Goal: Transaction & Acquisition: Purchase product/service

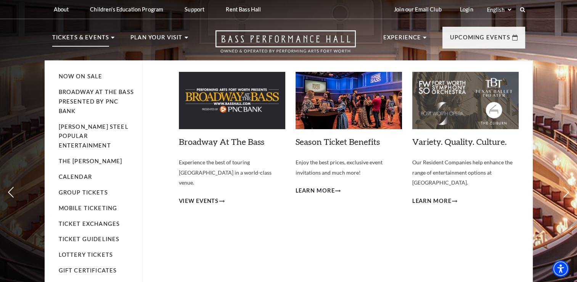
click at [111, 37] on use at bounding box center [112, 38] width 3 height 2
click at [218, 196] on span "View Events" at bounding box center [199, 201] width 40 height 10
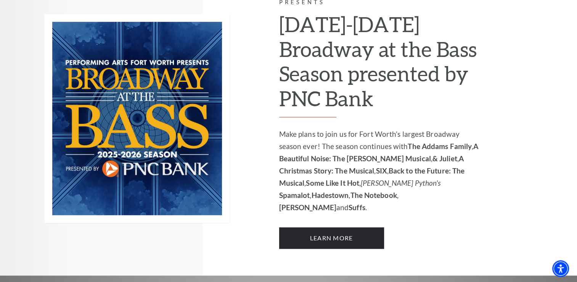
scroll to position [528, 0]
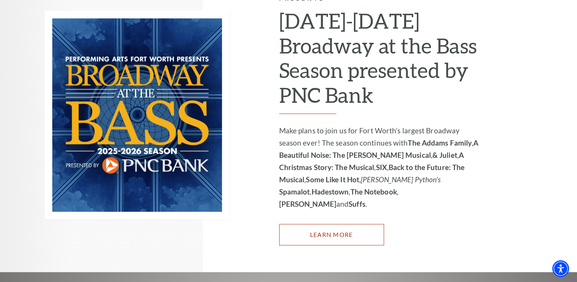
click at [336, 224] on link "Learn More" at bounding box center [331, 234] width 105 height 21
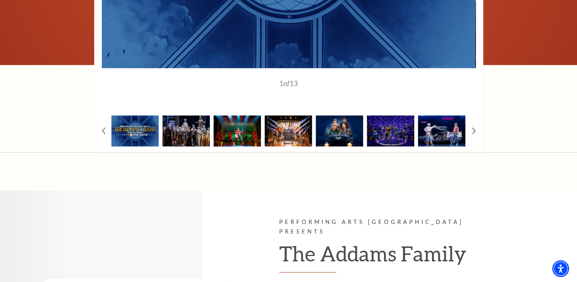
scroll to position [708, 0]
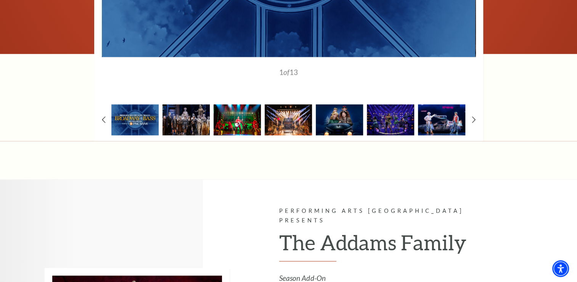
click at [241, 122] on img at bounding box center [237, 119] width 47 height 31
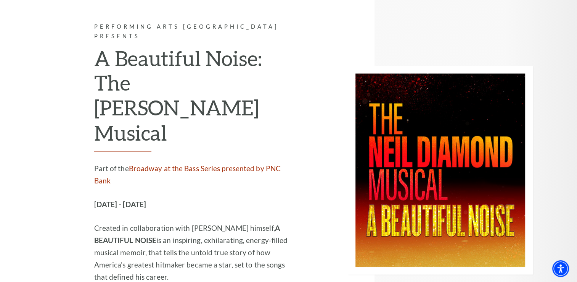
scroll to position [1317, 0]
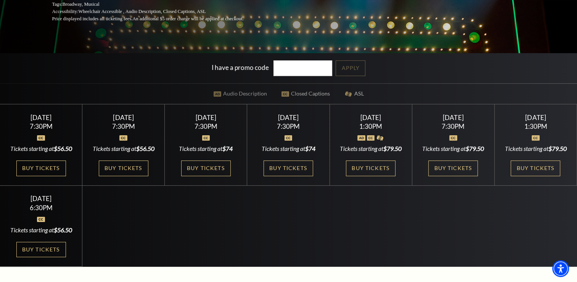
scroll to position [193, 0]
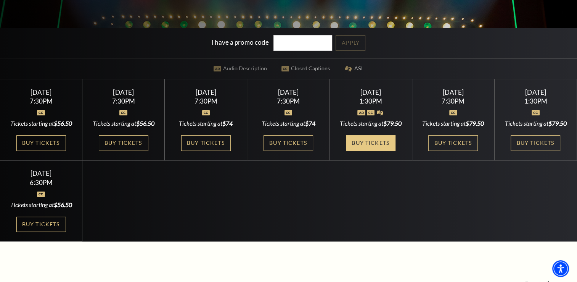
click at [368, 151] on link "Buy Tickets" at bounding box center [371, 143] width 50 height 16
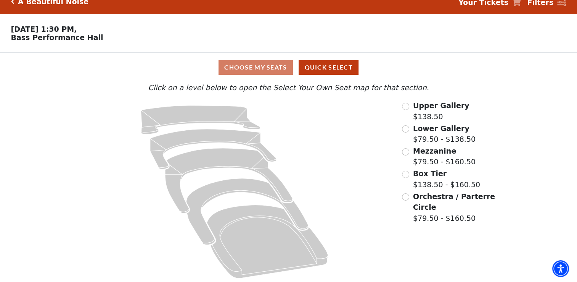
scroll to position [15, 0]
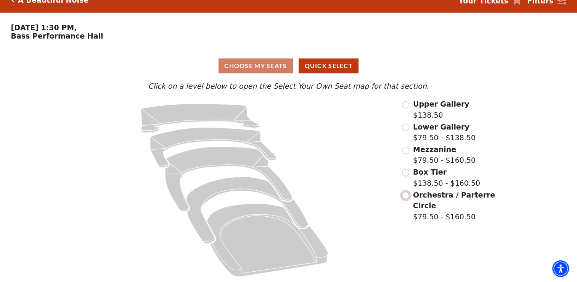
click at [407, 196] on input "Orchestra / Parterre Circle$79.50 - $160.50\a" at bounding box center [405, 195] width 7 height 7
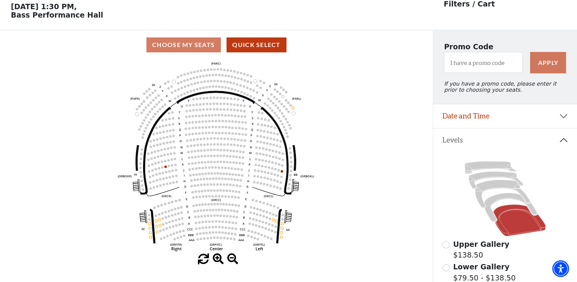
scroll to position [35, 0]
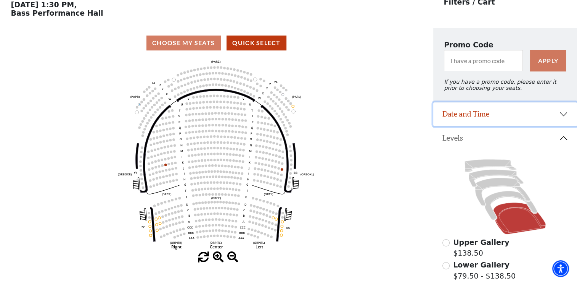
click at [560, 120] on button "Date and Time" at bounding box center [506, 114] width 144 height 24
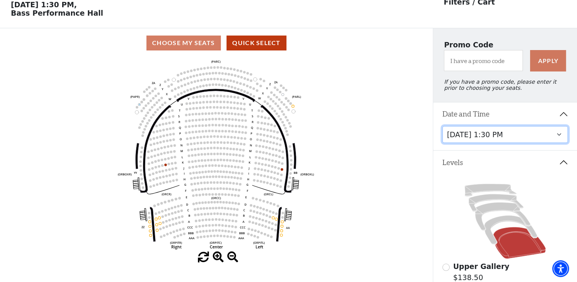
click at [557, 140] on select "Tuesday, October 28 at 7:30 PM Wednesday, October 29 at 7:30 PM Thursday, Octob…" at bounding box center [506, 134] width 126 height 17
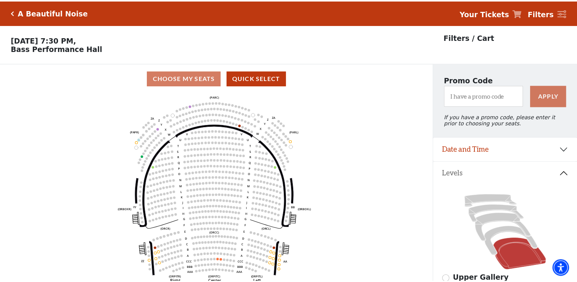
scroll to position [35, 0]
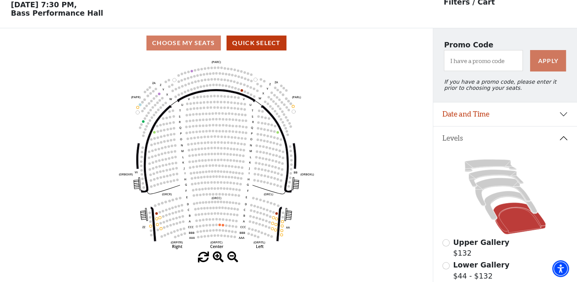
click at [219, 226] on circle at bounding box center [220, 224] width 2 height 2
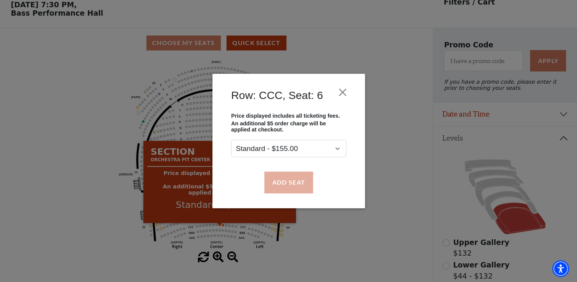
click at [281, 183] on button "Add Seat" at bounding box center [288, 181] width 49 height 21
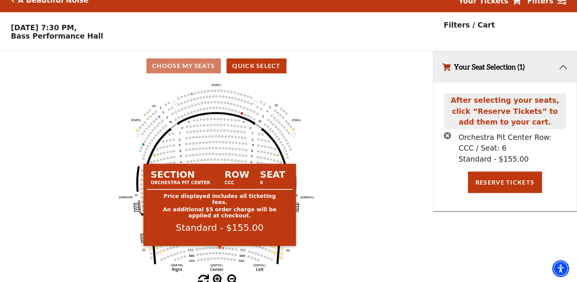
scroll to position [0, 0]
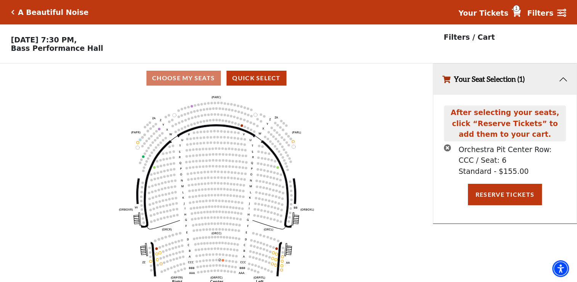
click at [223, 261] on circle at bounding box center [223, 260] width 2 height 2
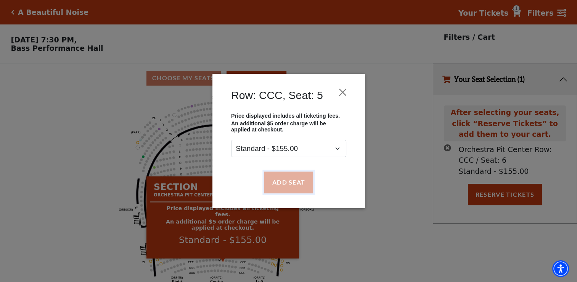
click at [292, 188] on button "Add Seat" at bounding box center [288, 181] width 49 height 21
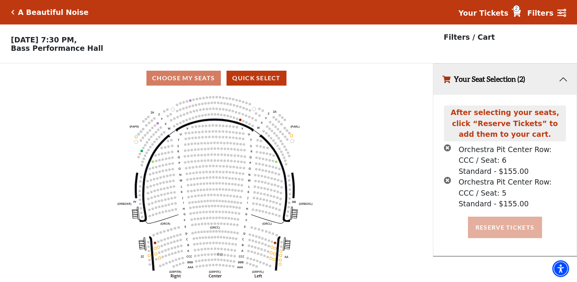
click at [508, 231] on button "Reserve Tickets" at bounding box center [505, 226] width 74 height 21
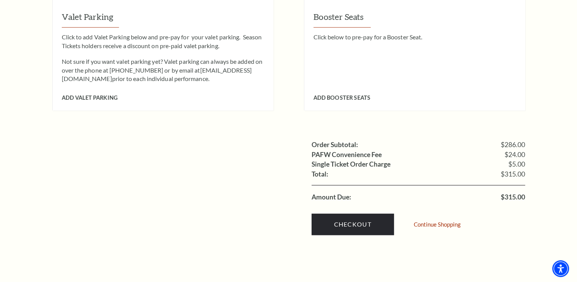
scroll to position [670, 0]
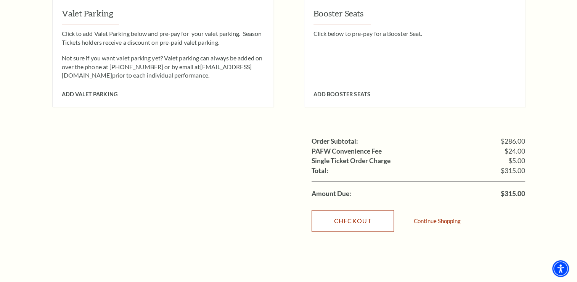
click at [351, 211] on link "Checkout" at bounding box center [353, 220] width 82 height 21
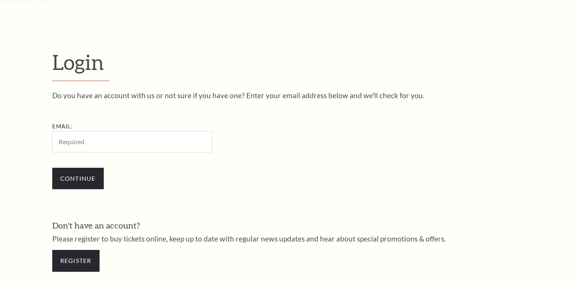
scroll to position [225, 0]
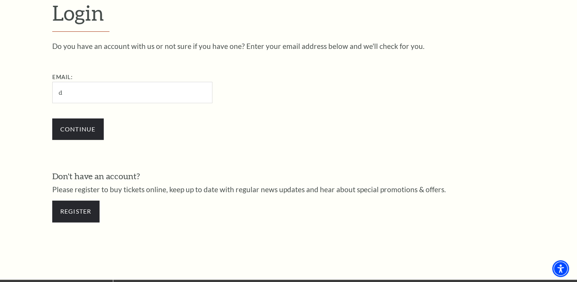
type input "[EMAIL_ADDRESS][DOMAIN_NAME]"
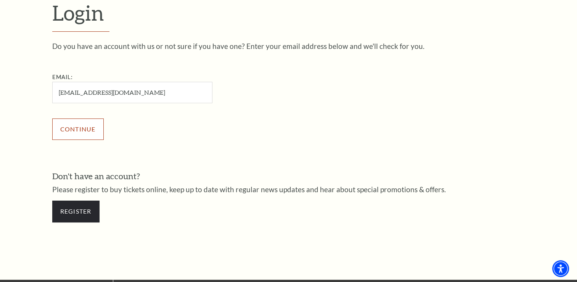
click at [85, 130] on input "Continue" at bounding box center [78, 128] width 52 height 21
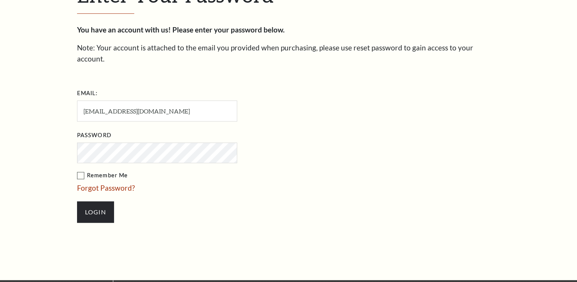
scroll to position [232, 0]
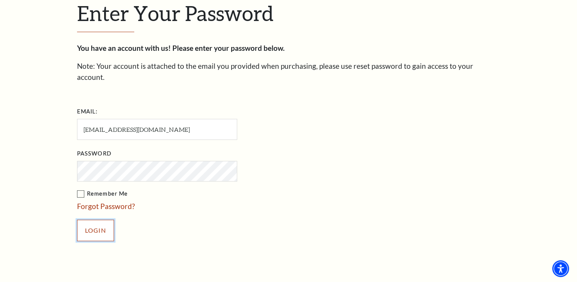
click at [97, 219] on input "Login" at bounding box center [95, 229] width 37 height 21
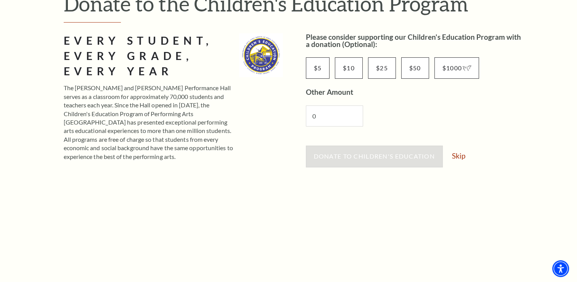
scroll to position [101, 0]
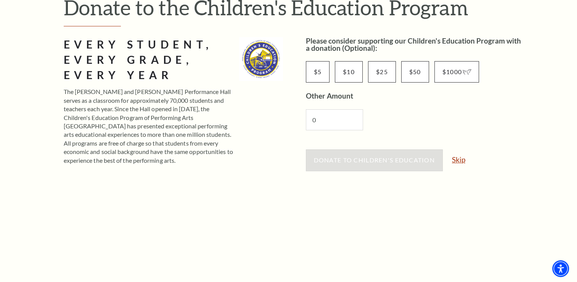
click at [461, 161] on link "Skip" at bounding box center [458, 159] width 13 height 7
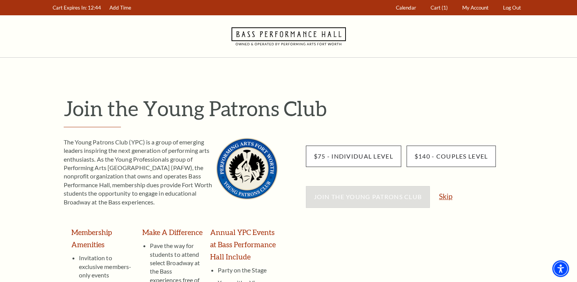
click at [447, 197] on link "Skip" at bounding box center [445, 195] width 13 height 7
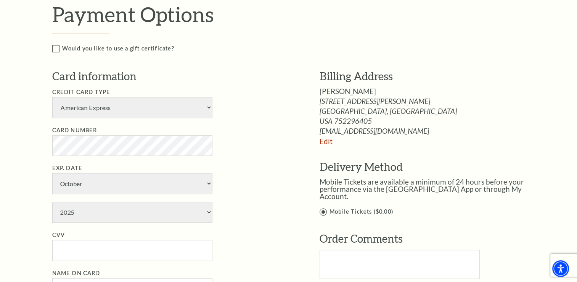
scroll to position [358, 0]
select select "8"
select select "2028"
type input "5577"
type input "[PERSON_NAME]"
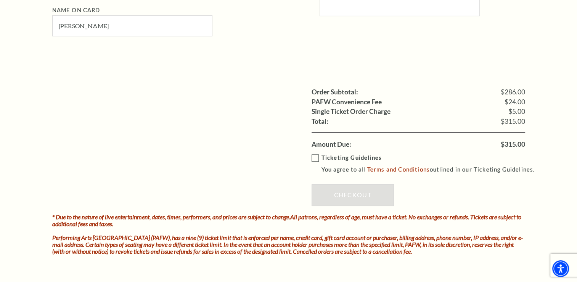
scroll to position [621, 0]
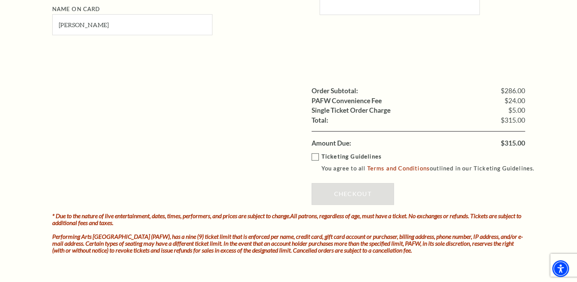
click at [318, 158] on label "Ticketing Guidelines You agree to all Terms and Conditions outlined in our Tick…" at bounding box center [427, 162] width 230 height 21
click at [0, 0] on input "Ticketing Guidelines You agree to all Terms and Conditions outlined in our Tick…" at bounding box center [0, 0] width 0 height 0
click at [356, 198] on link "Checkout" at bounding box center [353, 193] width 82 height 21
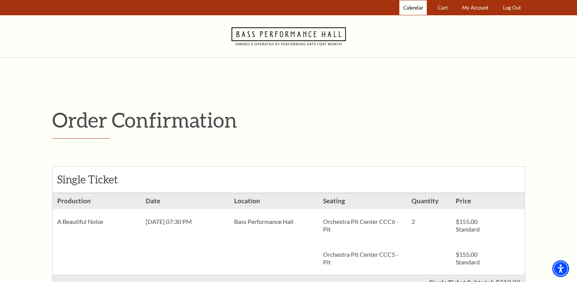
click at [413, 14] on link "Calendar" at bounding box center [413, 7] width 27 height 15
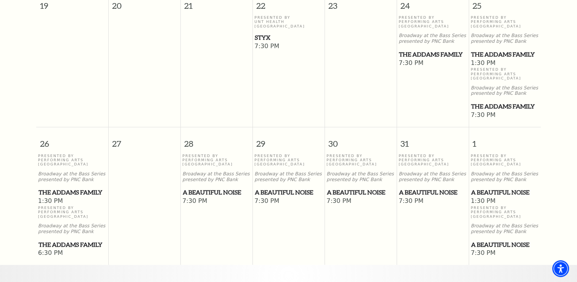
scroll to position [510, 0]
click at [347, 187] on span "A Beautiful Noise" at bounding box center [361, 192] width 68 height 10
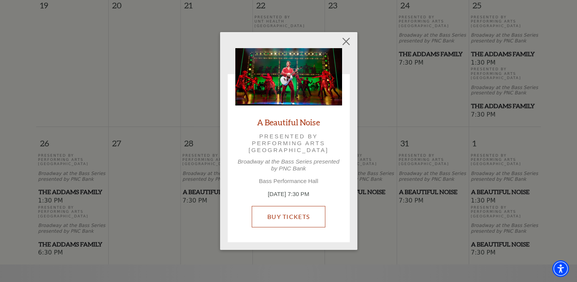
click at [301, 220] on link "Buy Tickets" at bounding box center [289, 216] width 74 height 21
